Goal: Transaction & Acquisition: Download file/media

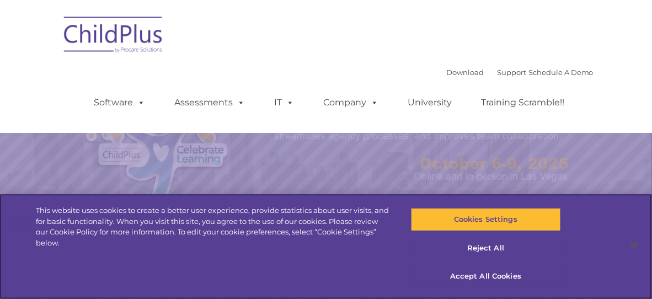
select select "MEDIUM"
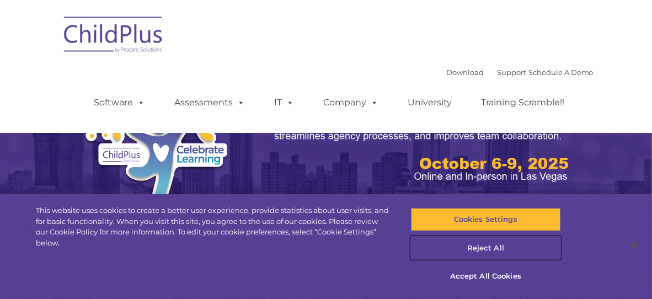
click at [482, 250] on button "Reject All" at bounding box center [486, 248] width 150 height 23
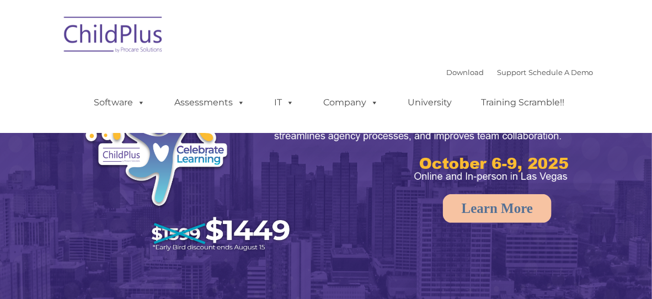
select select "MEDIUM"
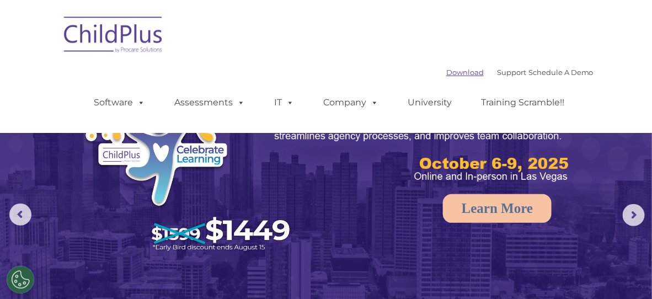
click at [451, 76] on link "Download" at bounding box center [465, 72] width 38 height 9
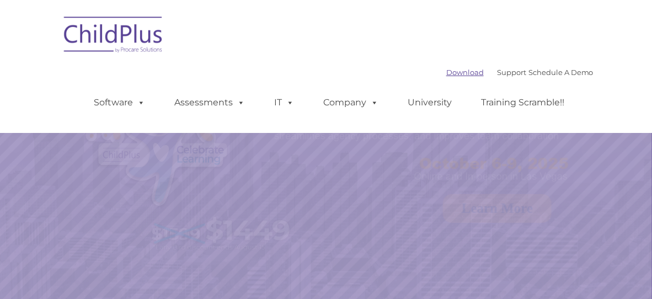
select select "MEDIUM"
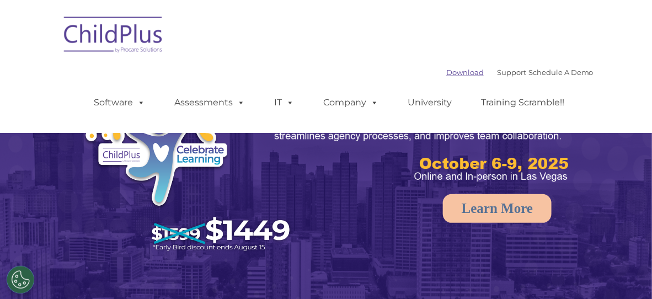
click at [455, 72] on link "Download" at bounding box center [465, 72] width 38 height 9
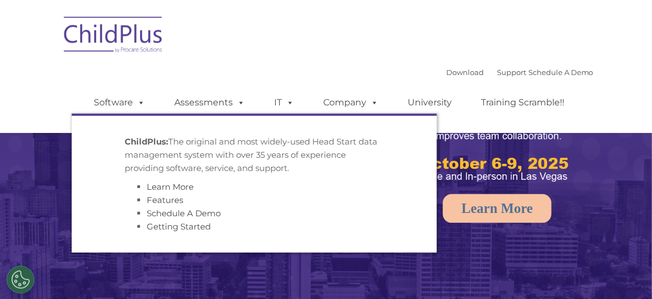
select select "MEDIUM"
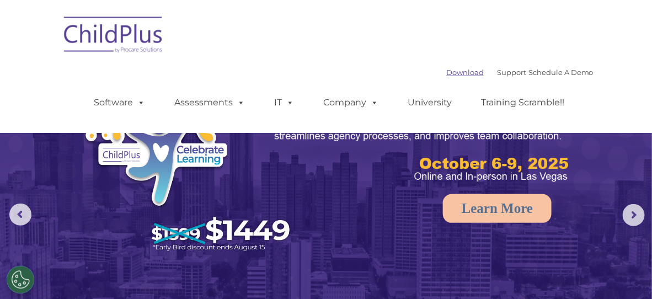
click at [446, 68] on link "Download" at bounding box center [465, 72] width 38 height 9
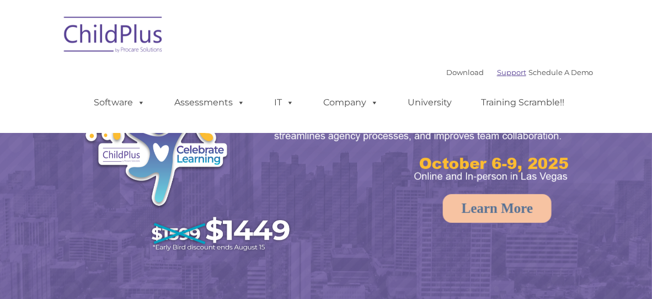
select select "MEDIUM"
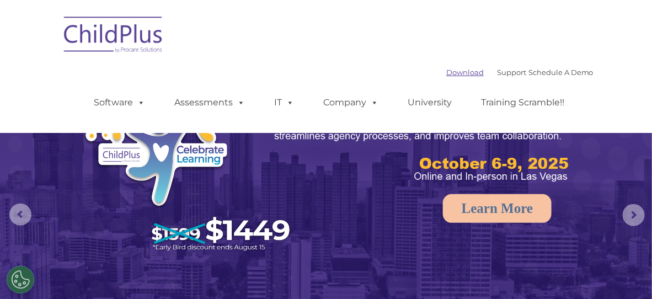
click at [455, 70] on link "Download" at bounding box center [465, 72] width 38 height 9
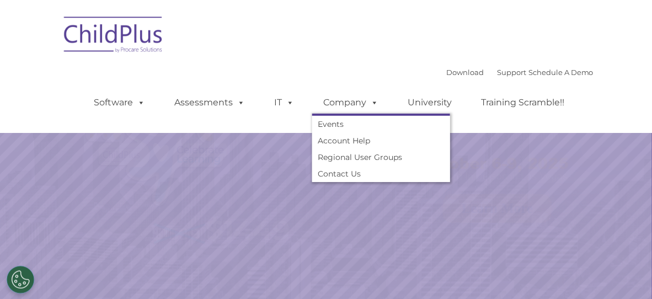
select select "MEDIUM"
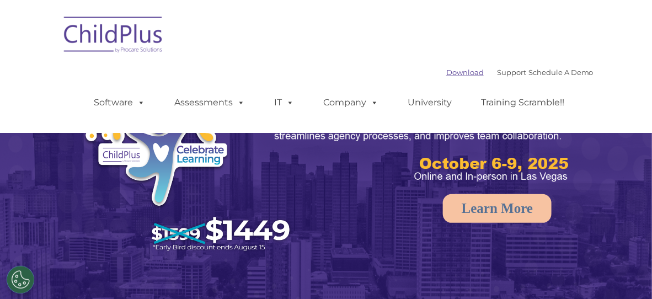
click at [446, 75] on link "Download" at bounding box center [465, 72] width 38 height 9
